Goal: Find specific page/section: Find specific page/section

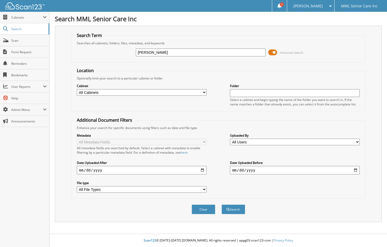
type input "[PERSON_NAME]"
click at [222, 205] on button "Search" at bounding box center [234, 210] width 24 height 10
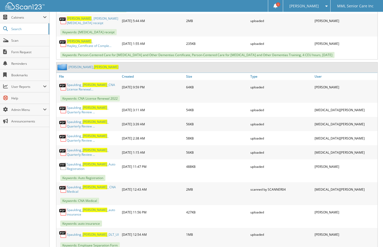
scroll to position [1837, 0]
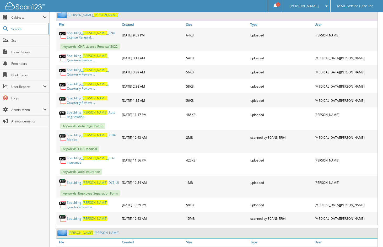
click at [86, 231] on link "[PERSON_NAME]" at bounding box center [93, 233] width 51 height 4
